Goal: Task Accomplishment & Management: Use online tool/utility

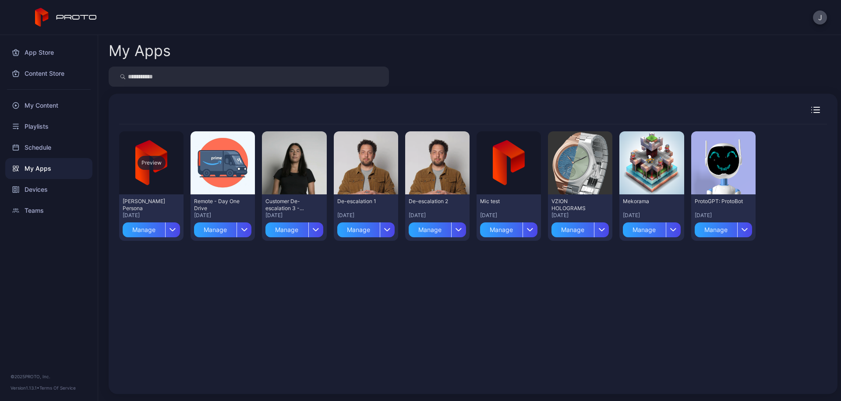
click at [153, 164] on div "Preview" at bounding box center [152, 163] width 28 height 14
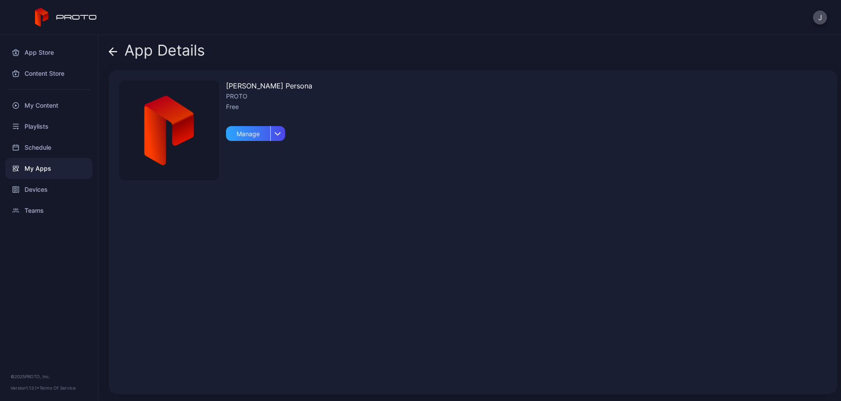
click at [170, 115] on img at bounding box center [169, 131] width 100 height 100
click at [115, 50] on icon at bounding box center [113, 51] width 9 height 9
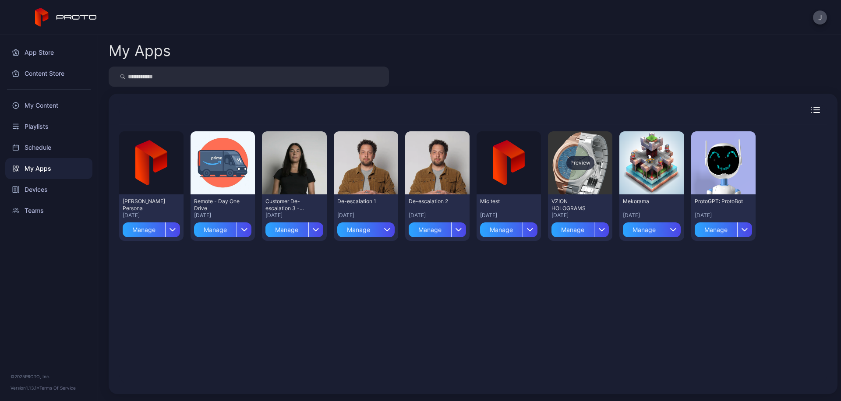
click at [579, 154] on div "Preview" at bounding box center [580, 162] width 64 height 63
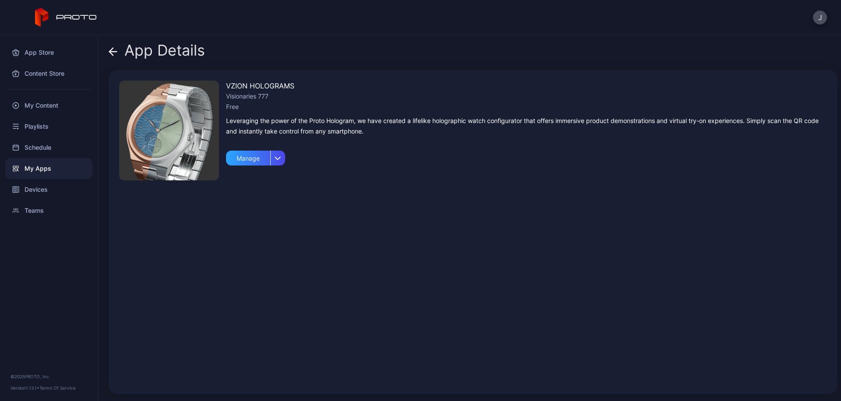
click at [183, 138] on img at bounding box center [169, 131] width 100 height 100
click at [115, 53] on icon at bounding box center [113, 51] width 9 height 9
